Goal: Task Accomplishment & Management: Use online tool/utility

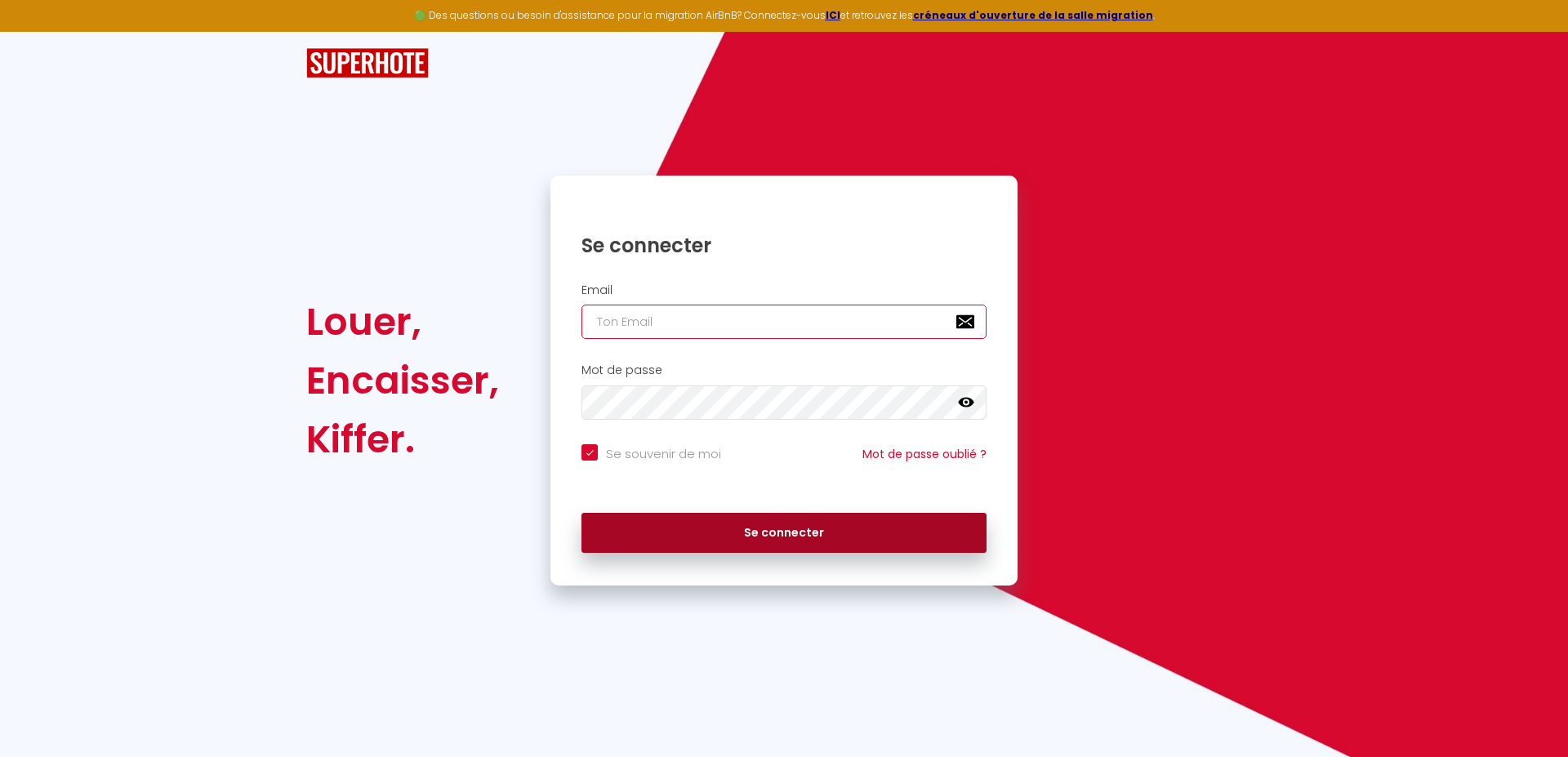
type input "[EMAIL_ADDRESS][DOMAIN_NAME]"
click at [770, 533] on button "Se connecter" at bounding box center [784, 533] width 405 height 41
checkbox input "true"
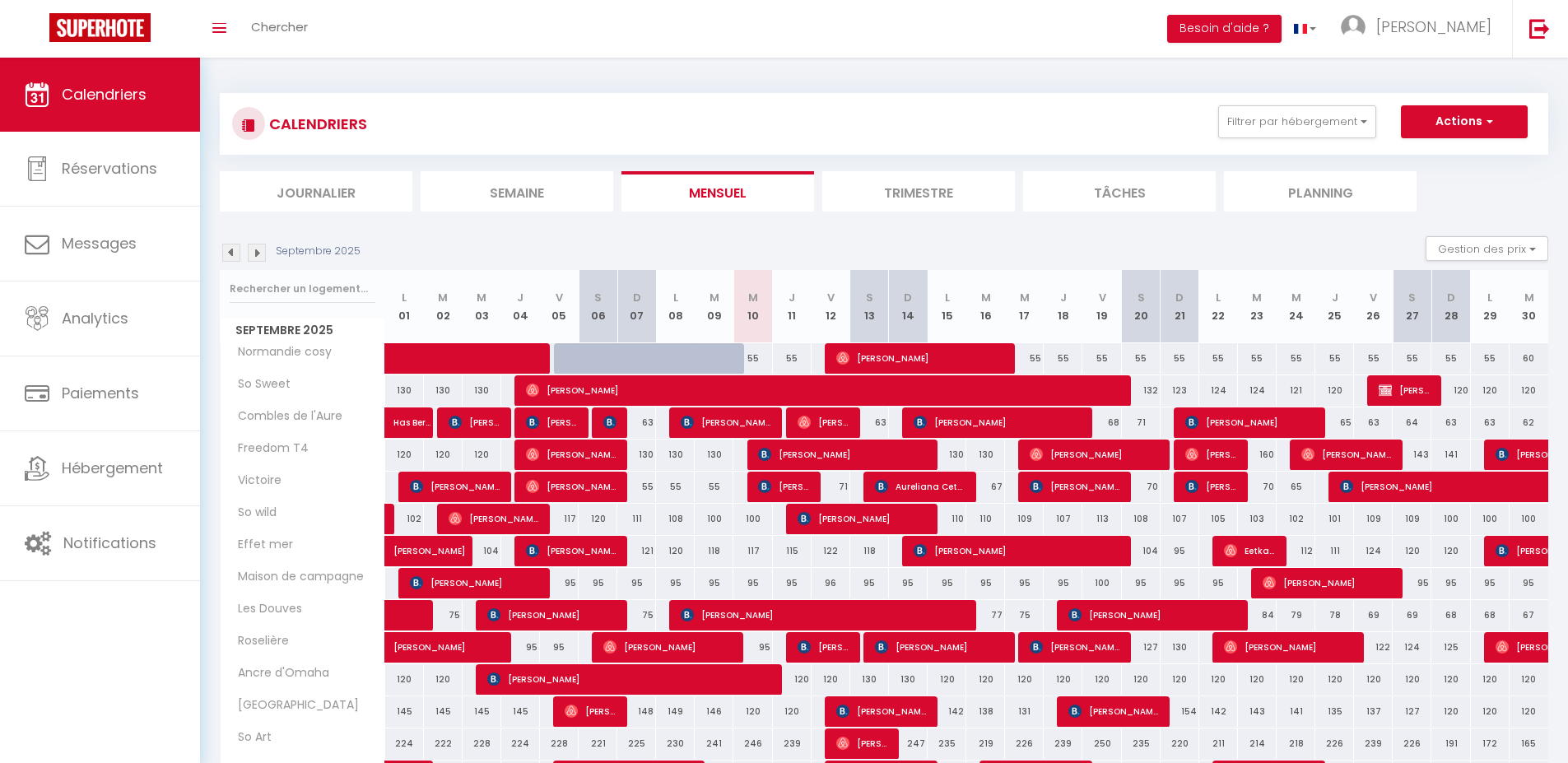
click at [332, 200] on li "Journalier" at bounding box center [315, 191] width 193 height 40
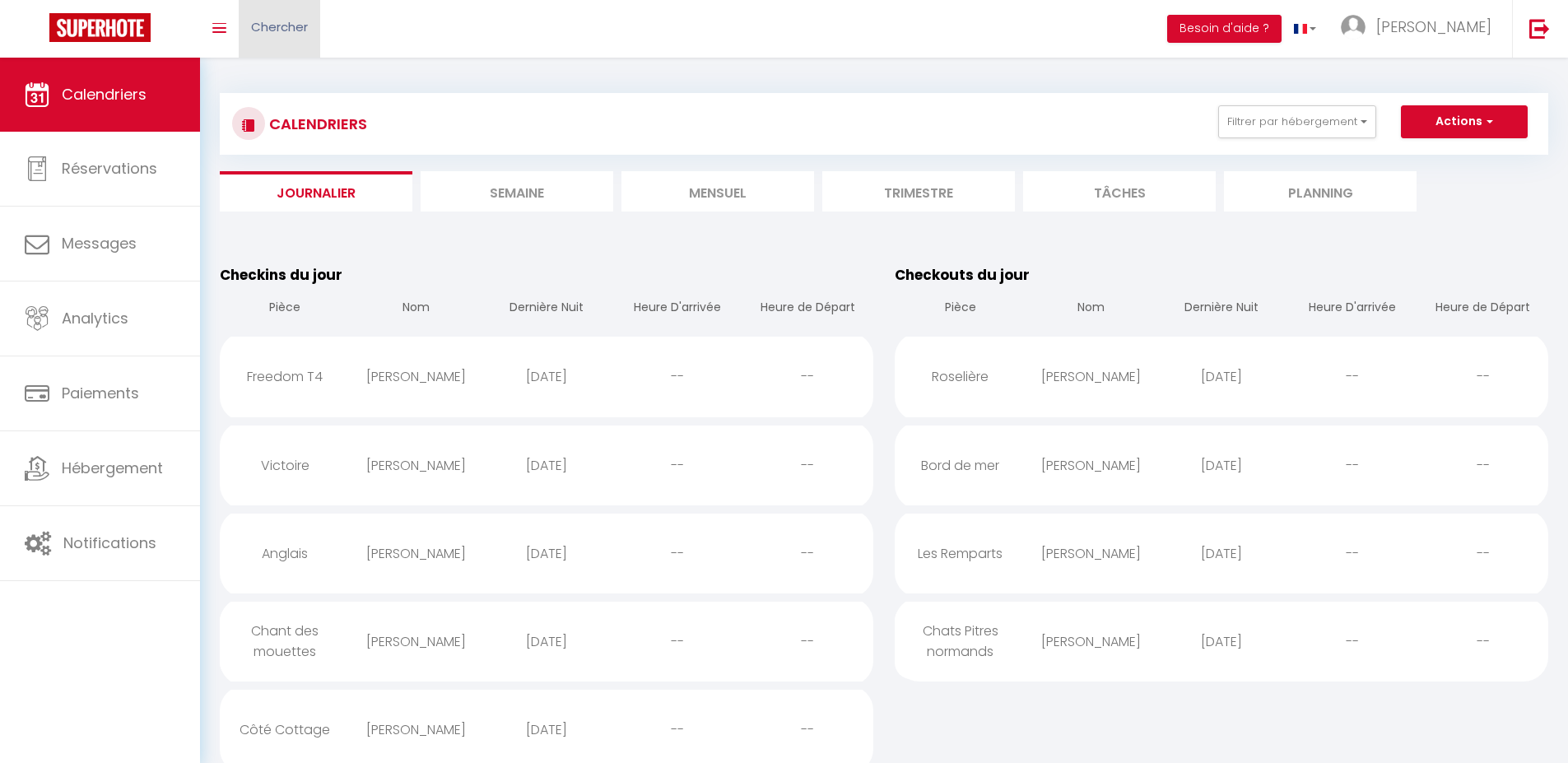
click at [290, 26] on span "Chercher" at bounding box center [280, 26] width 57 height 17
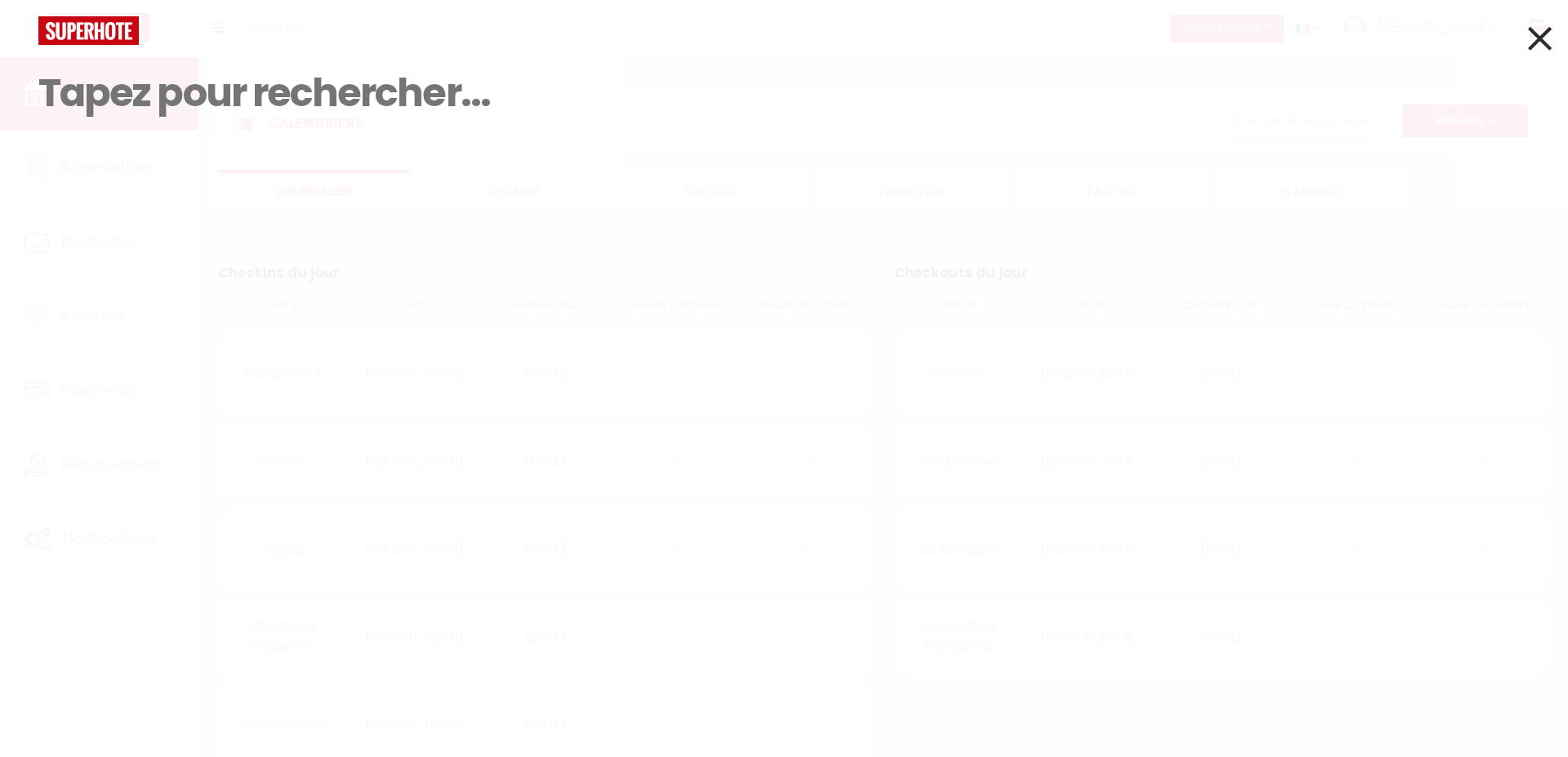
click at [111, 194] on div "Résultat de la recherche Id Appart Voyageur Checkin Checkout Nuits Pers. Platef…" at bounding box center [784, 122] width 1515 height 212
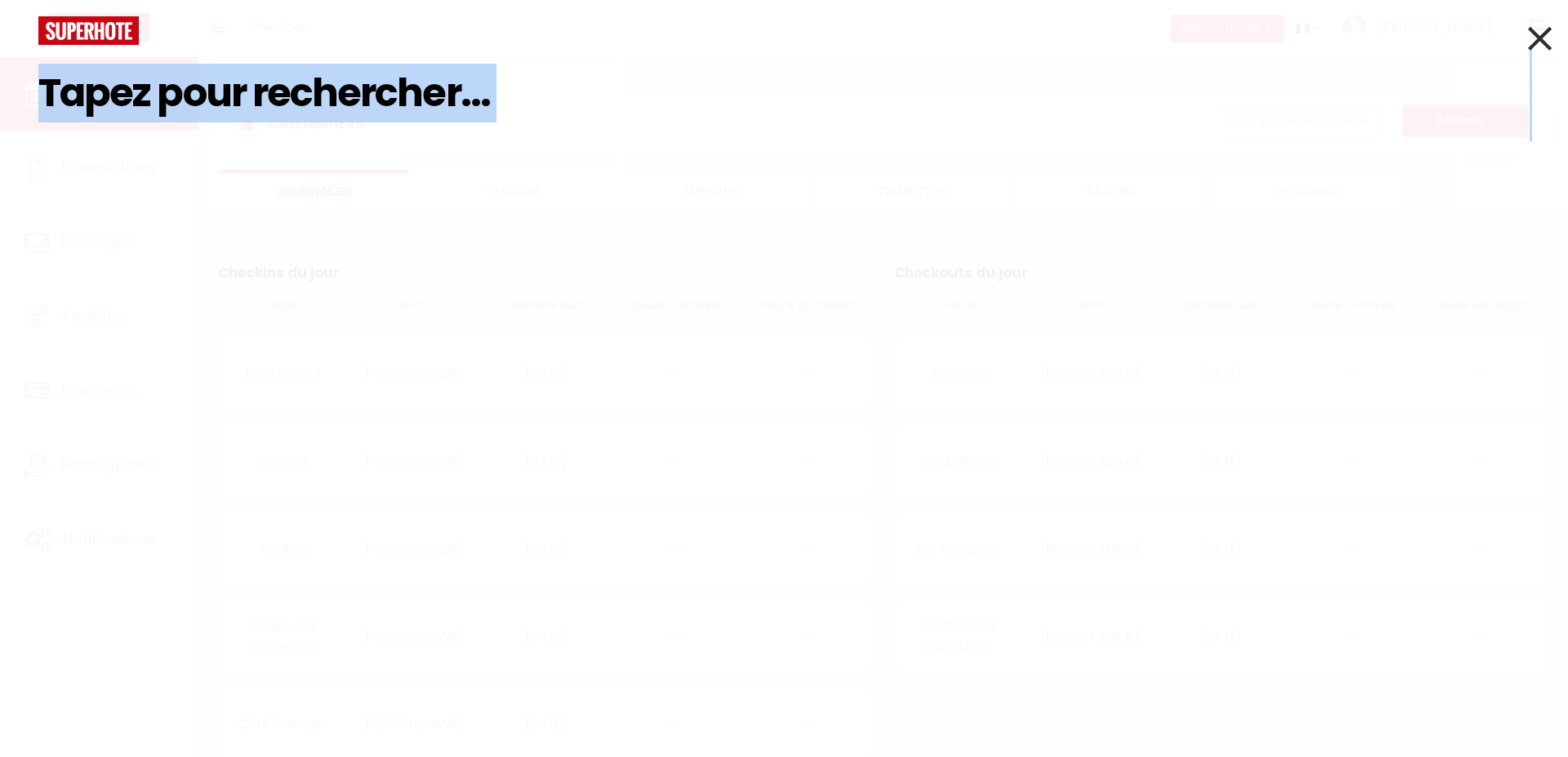
click at [111, 194] on div "Résultat de la recherche Id Appart Voyageur Checkin Checkout Nuits Pers. Platef…" at bounding box center [784, 122] width 1515 height 212
click at [316, 370] on div "Résultat de la recherche Id Appart Voyageur Checkin Checkout Nuits Pers. Platef…" at bounding box center [784, 378] width 1568 height 757
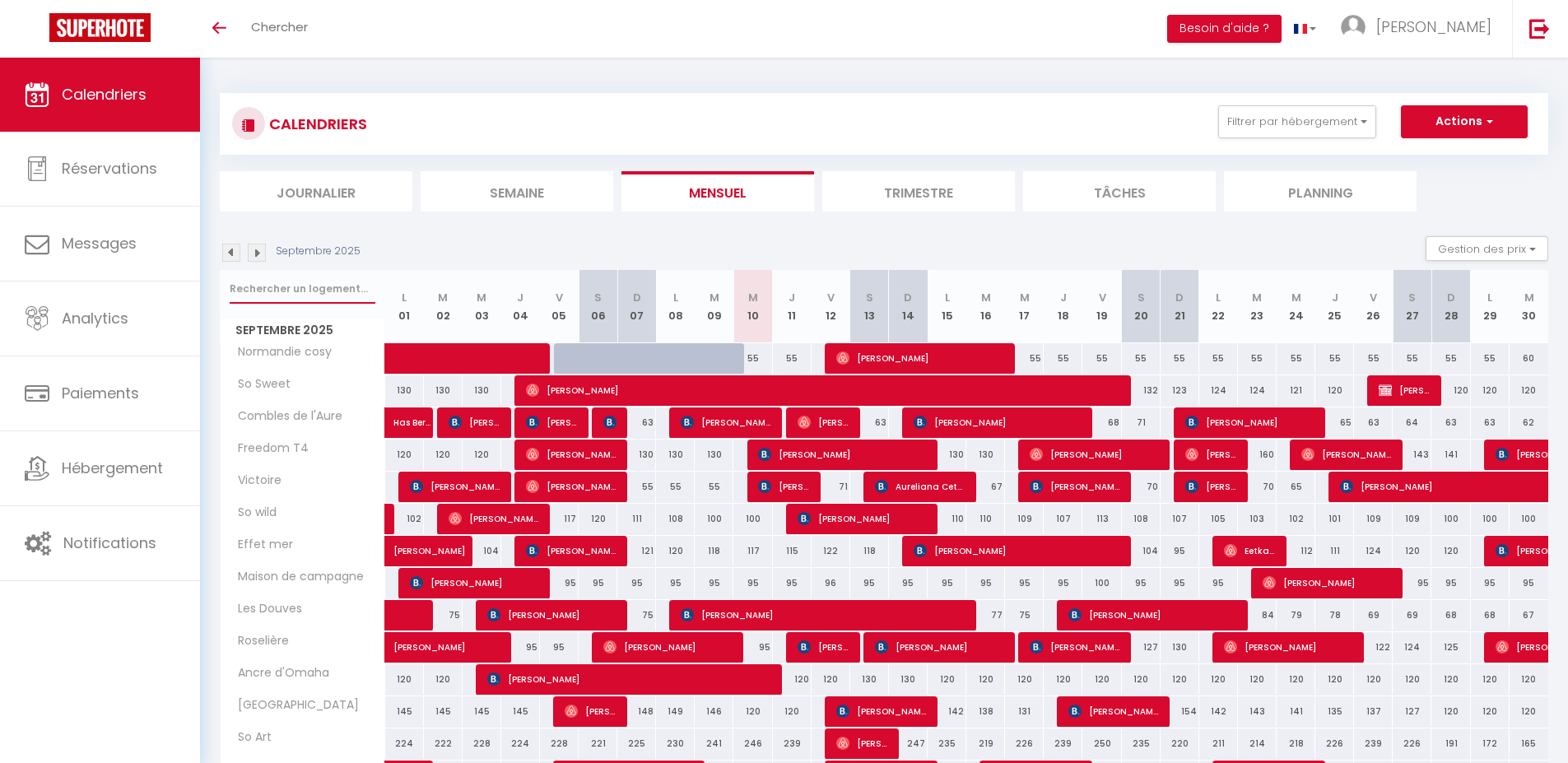
click at [280, 285] on input "text" at bounding box center [303, 289] width 146 height 29
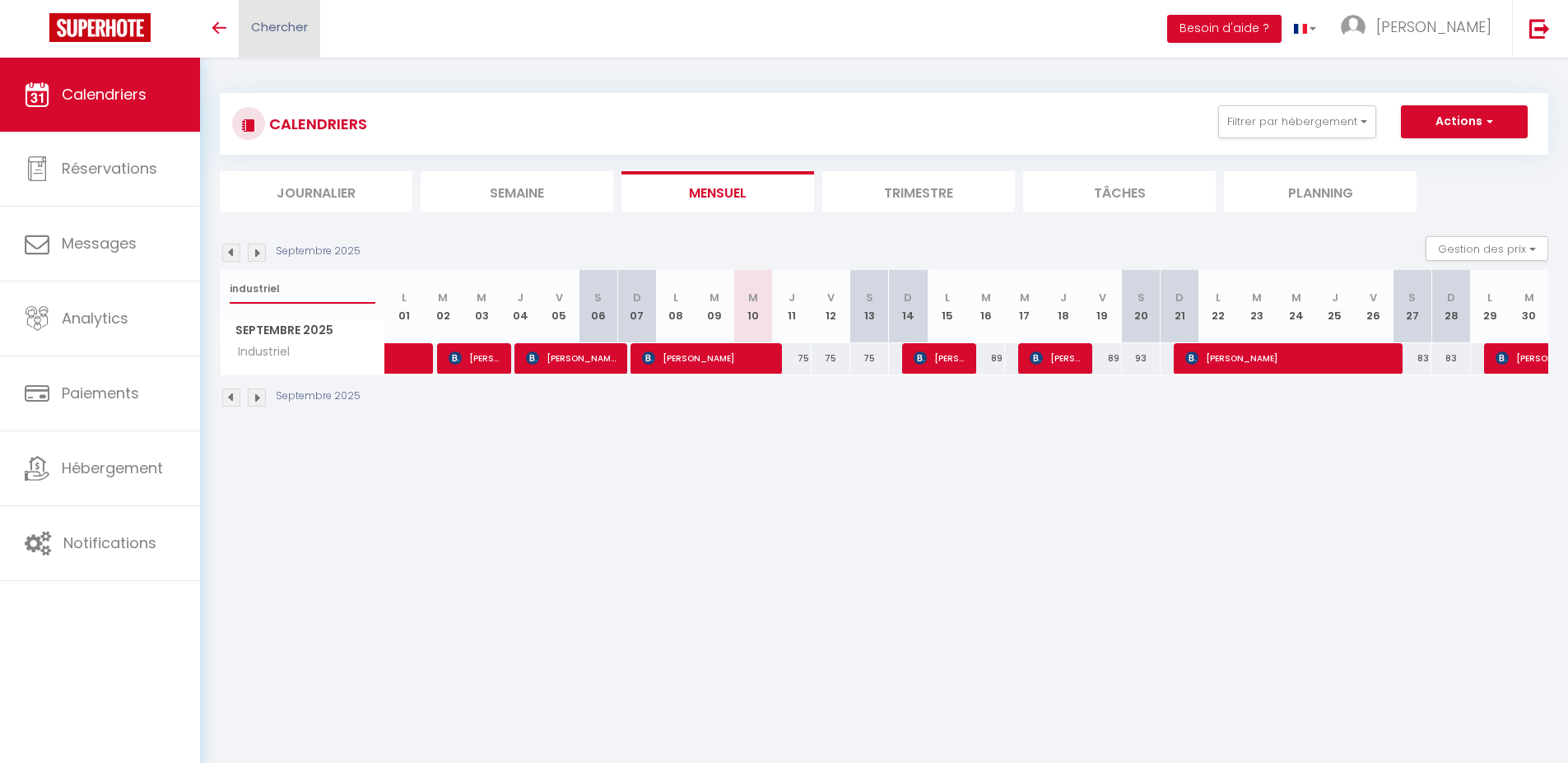
type input "industriel"
